Goal: Transaction & Acquisition: Purchase product/service

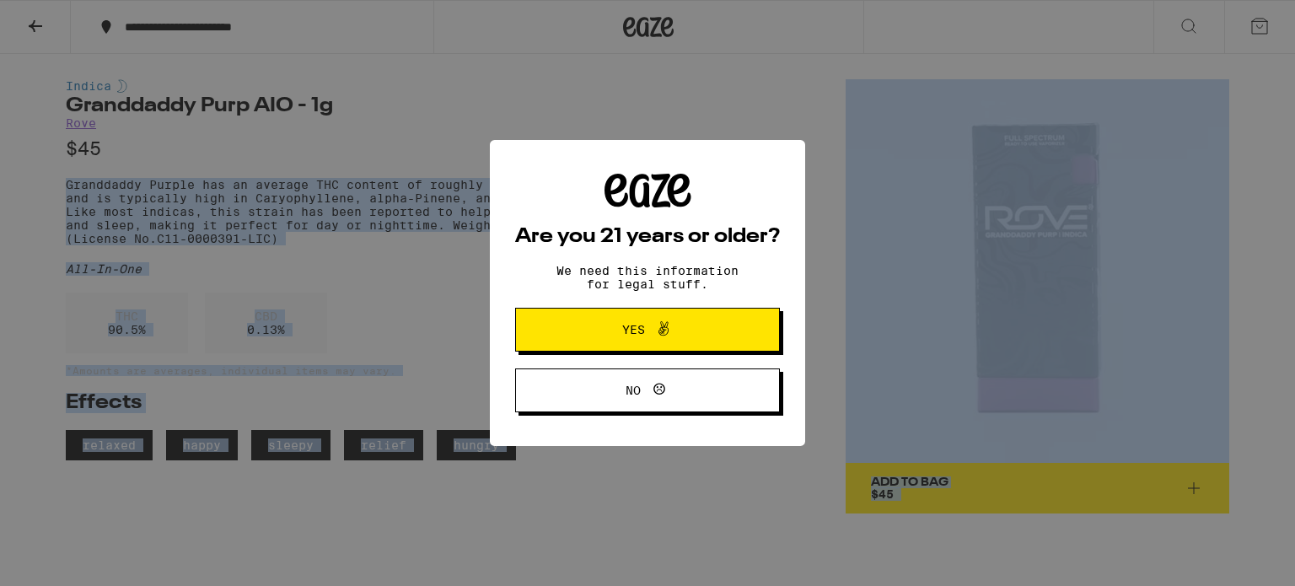
drag, startPoint x: 57, startPoint y: 185, endPoint x: 393, endPoint y: 239, distance: 339.9
click at [393, 239] on body "**********" at bounding box center [647, 436] width 1295 height 873
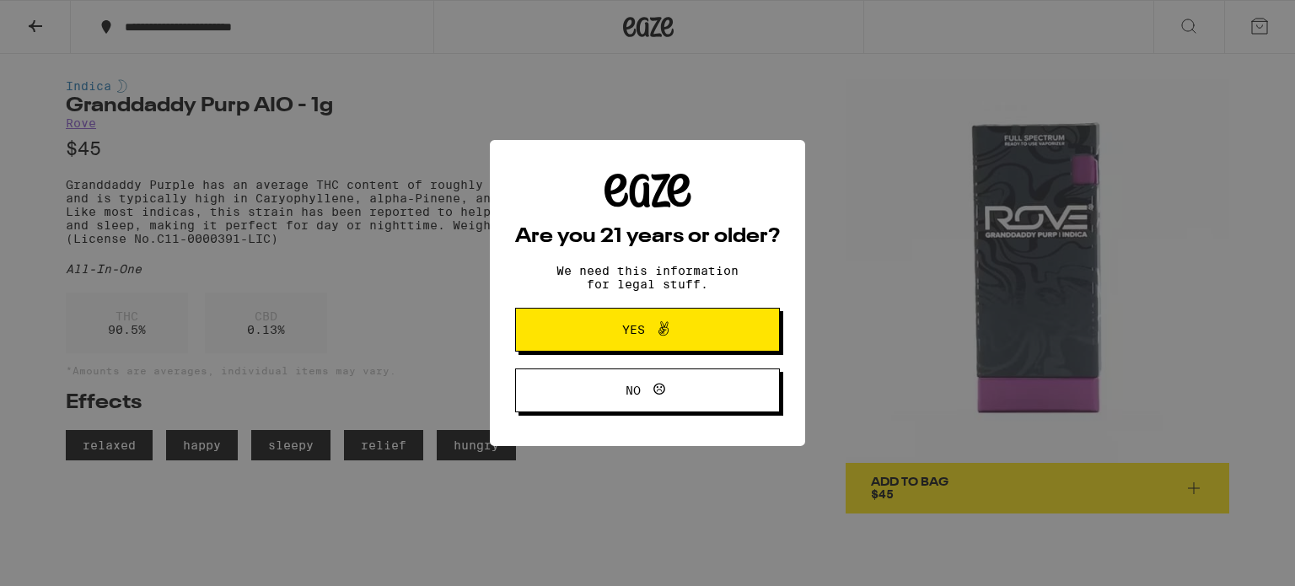
click at [624, 308] on div "Are you 21 years or older? We need this information for legal stuff. Yes No" at bounding box center [647, 293] width 265 height 239
click at [625, 328] on span "Yes" at bounding box center [633, 330] width 23 height 12
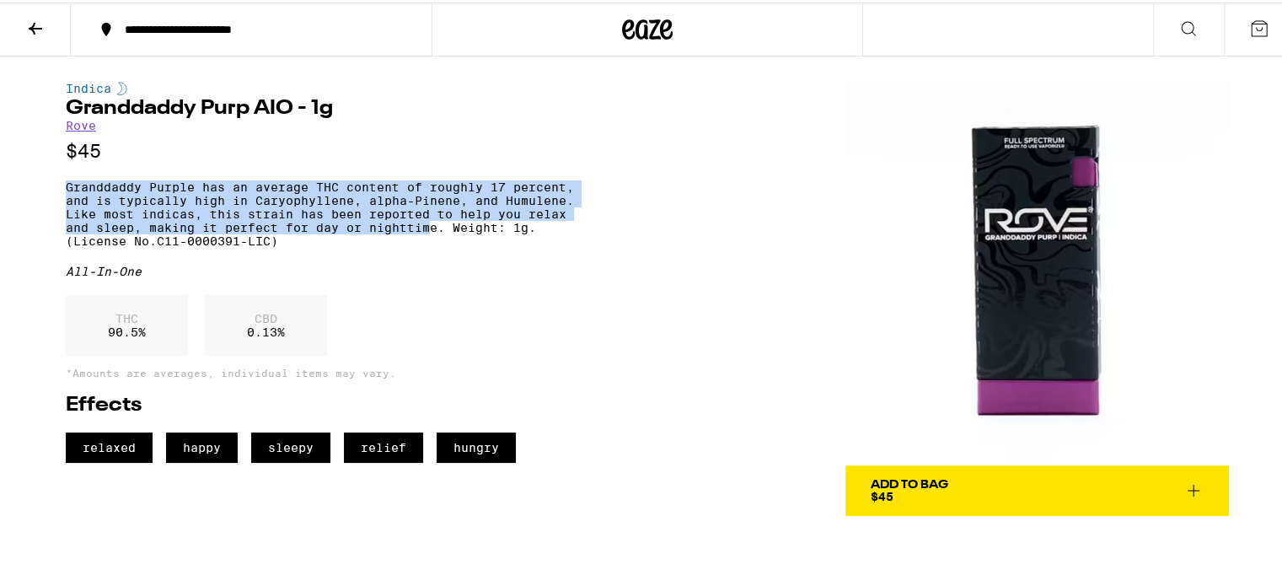
drag, startPoint x: 58, startPoint y: 191, endPoint x: 423, endPoint y: 237, distance: 368.0
click at [423, 237] on div "Indica Granddaddy Purp AIO - 1g Rove $45 Granddaddy Purple has an average THC c…" at bounding box center [647, 284] width 1214 height 460
